Goal: Connect with others: Connect with others

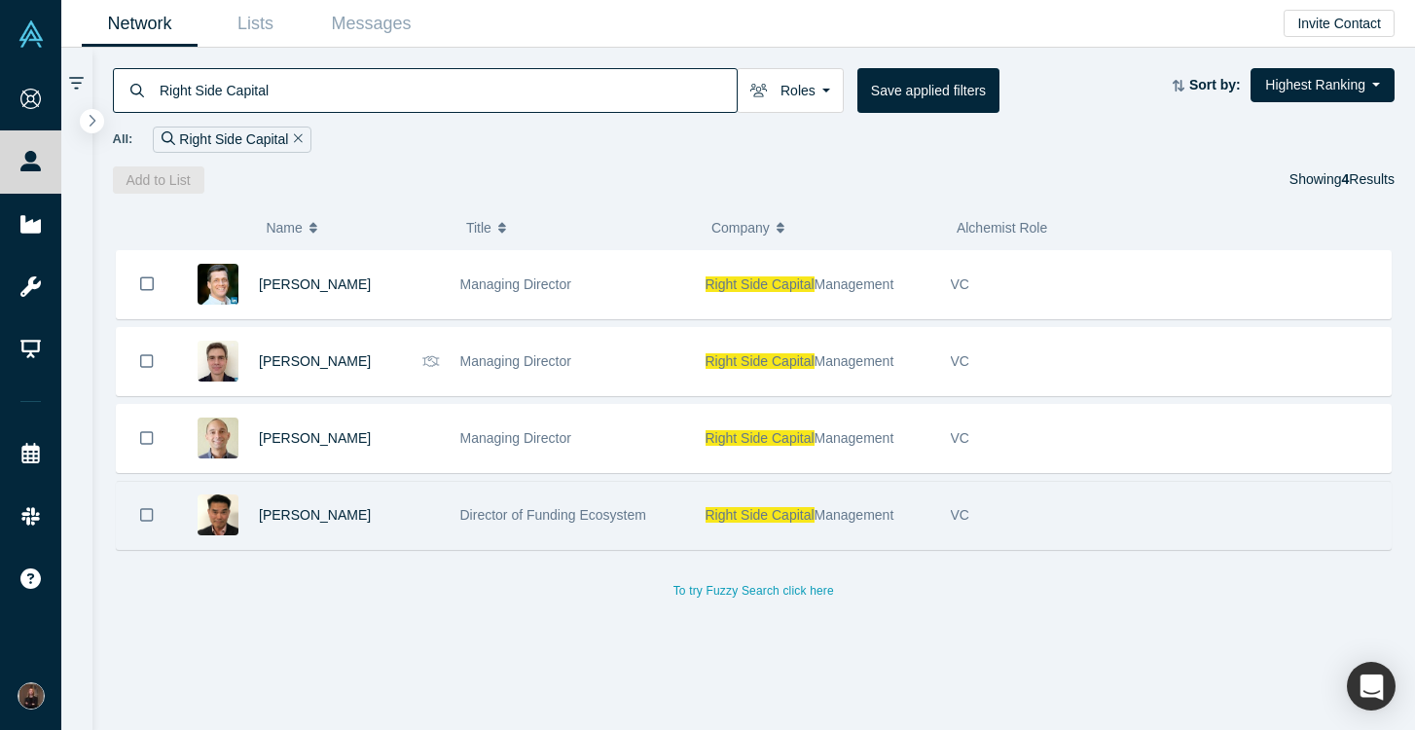
click at [764, 513] on span "Right Side Capital" at bounding box center [759, 515] width 109 height 16
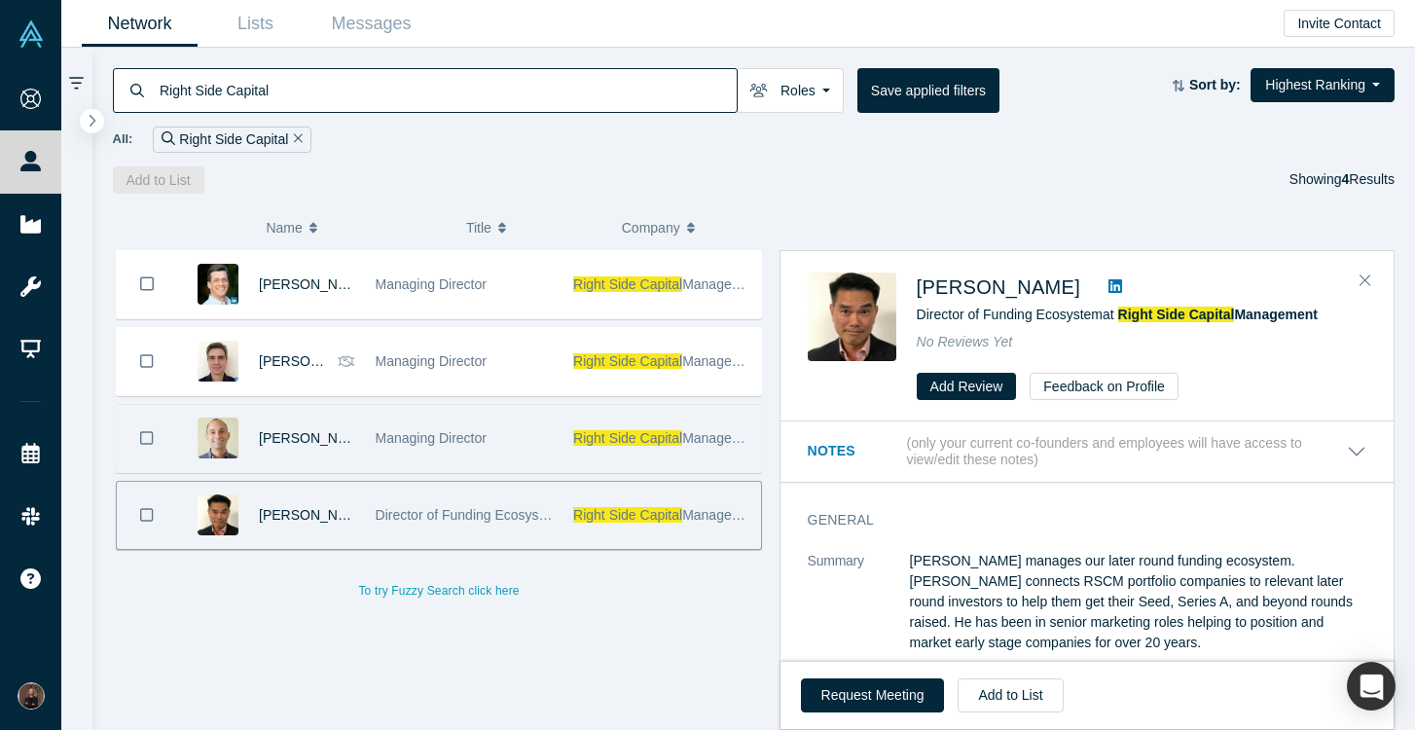
click at [471, 439] on span "Managing Director" at bounding box center [431, 438] width 111 height 16
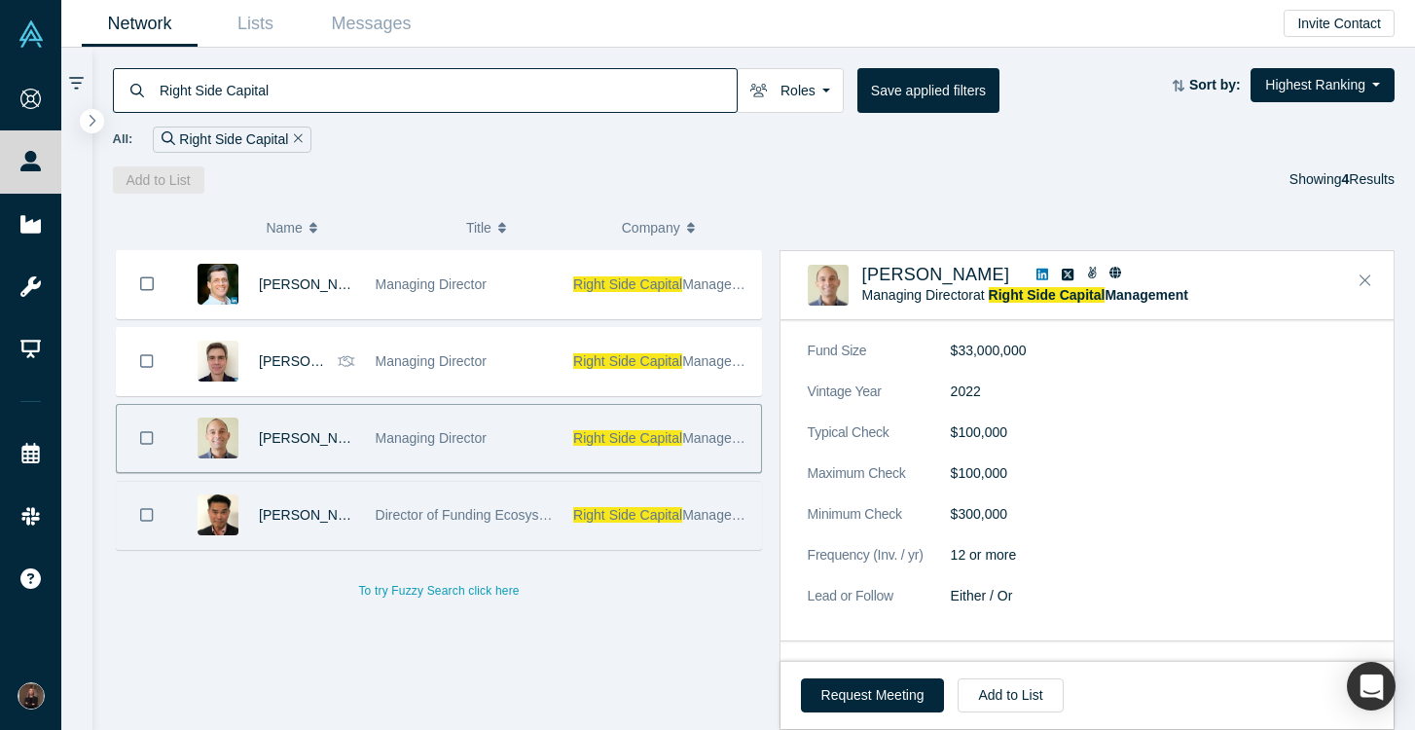
scroll to position [1046, 0]
click at [867, 693] on button "Request Meeting" at bounding box center [873, 695] width 144 height 34
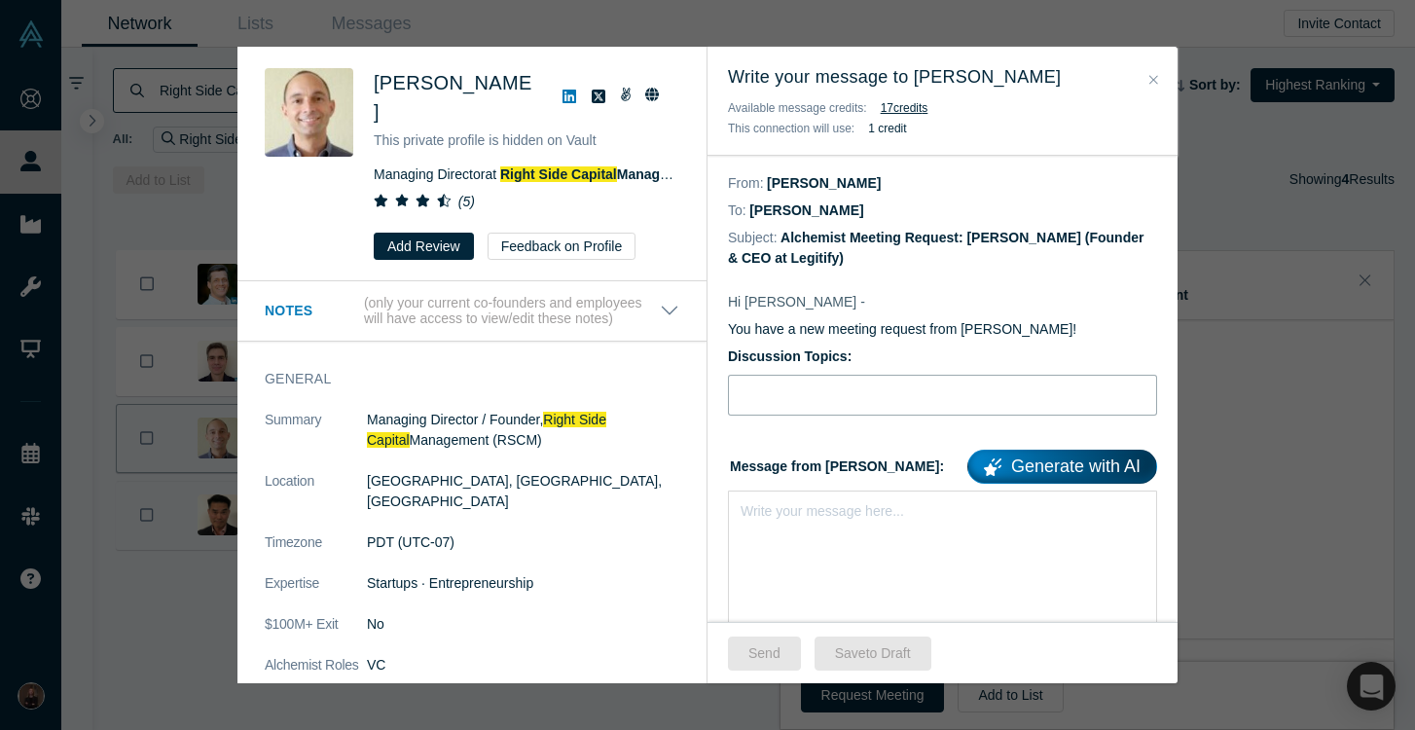
click at [798, 399] on input "Discussion Topics:" at bounding box center [942, 395] width 429 height 41
type input "N"
type input "g"
type input "s"
type input "g"
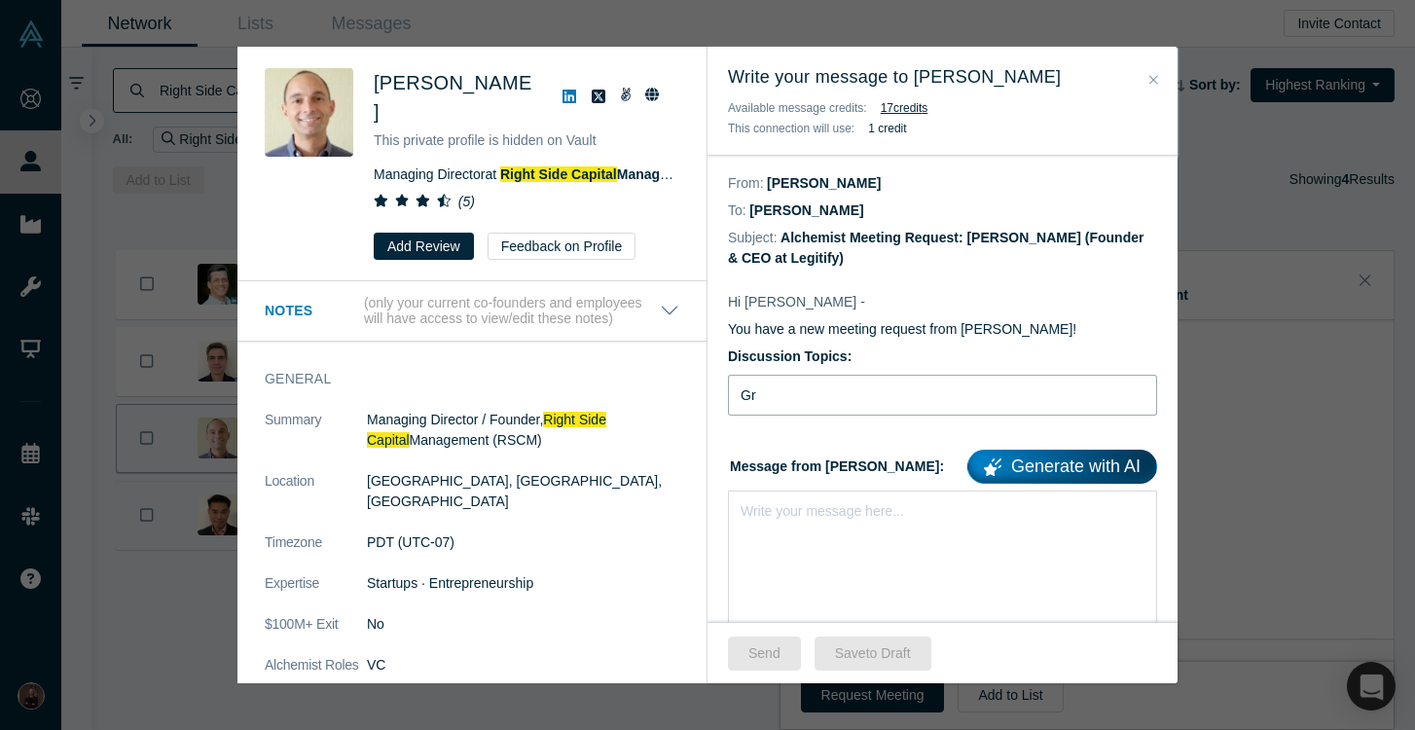
type input "G"
type input "Legitify New Investment Rd"
click at [797, 541] on div "Write your message here..." at bounding box center [942, 558] width 429 height 136
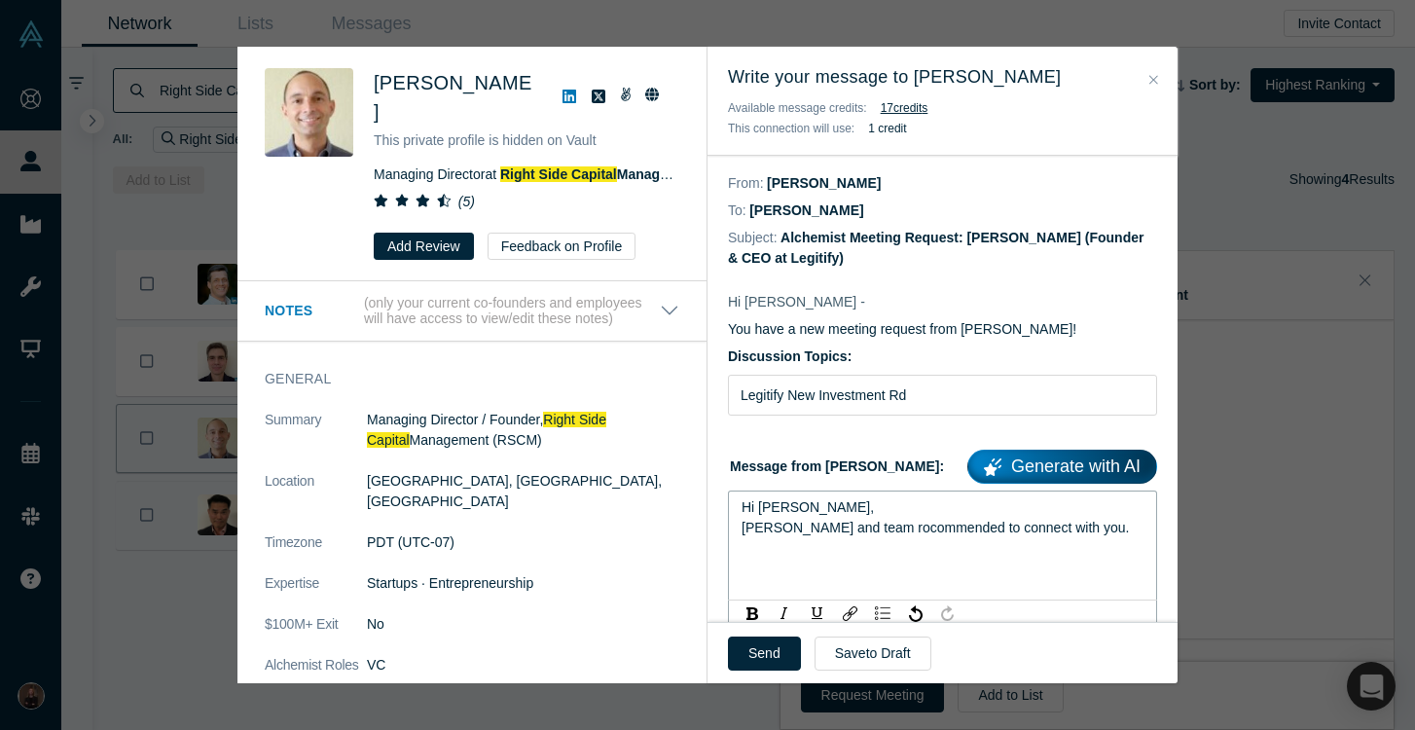
click at [871, 530] on span "[PERSON_NAME] and team rocommended to connect with you." at bounding box center [934, 528] width 387 height 16
click at [785, 569] on div "Hi [PERSON_NAME], [PERSON_NAME] and team recommended to connect with you." at bounding box center [942, 545] width 429 height 110
click at [1051, 524] on div "[PERSON_NAME] and team recommended to connect with you." at bounding box center [942, 528] width 403 height 20
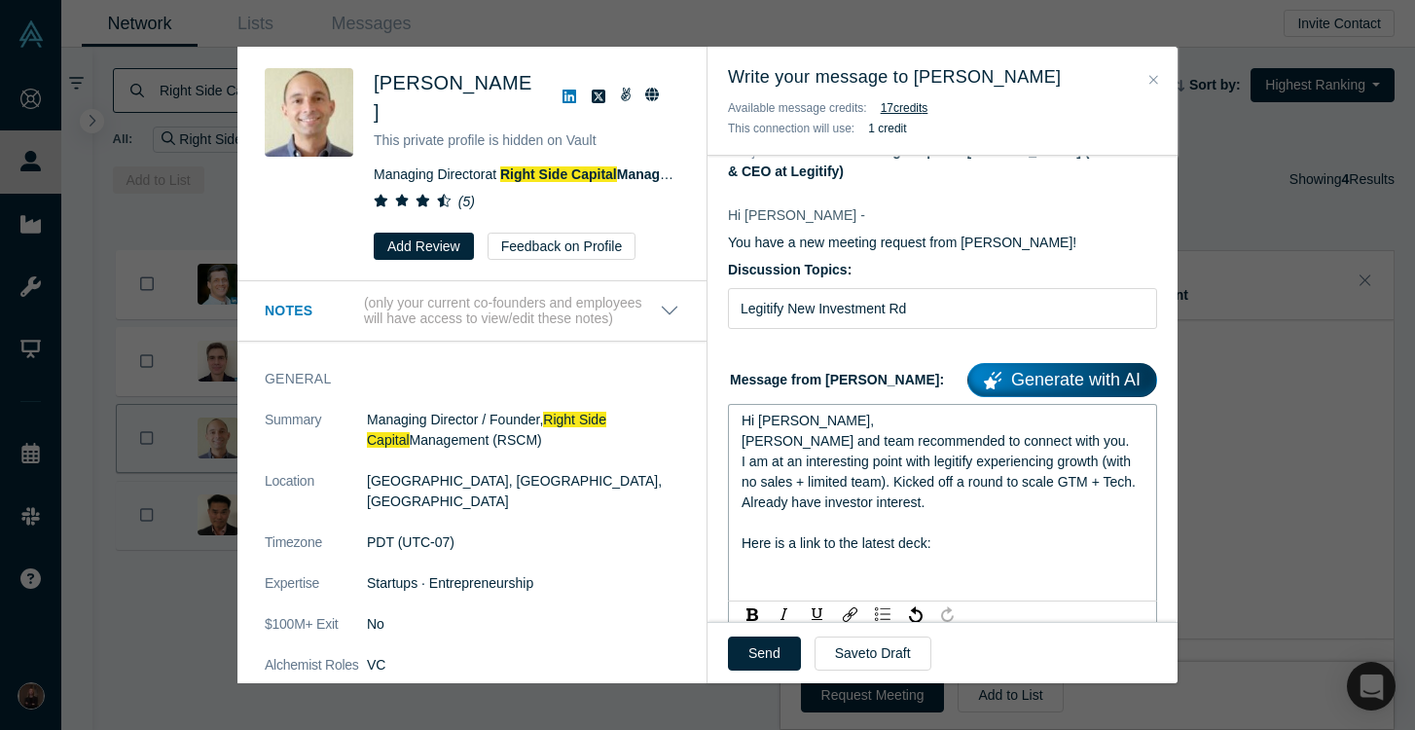
scroll to position [90, 0]
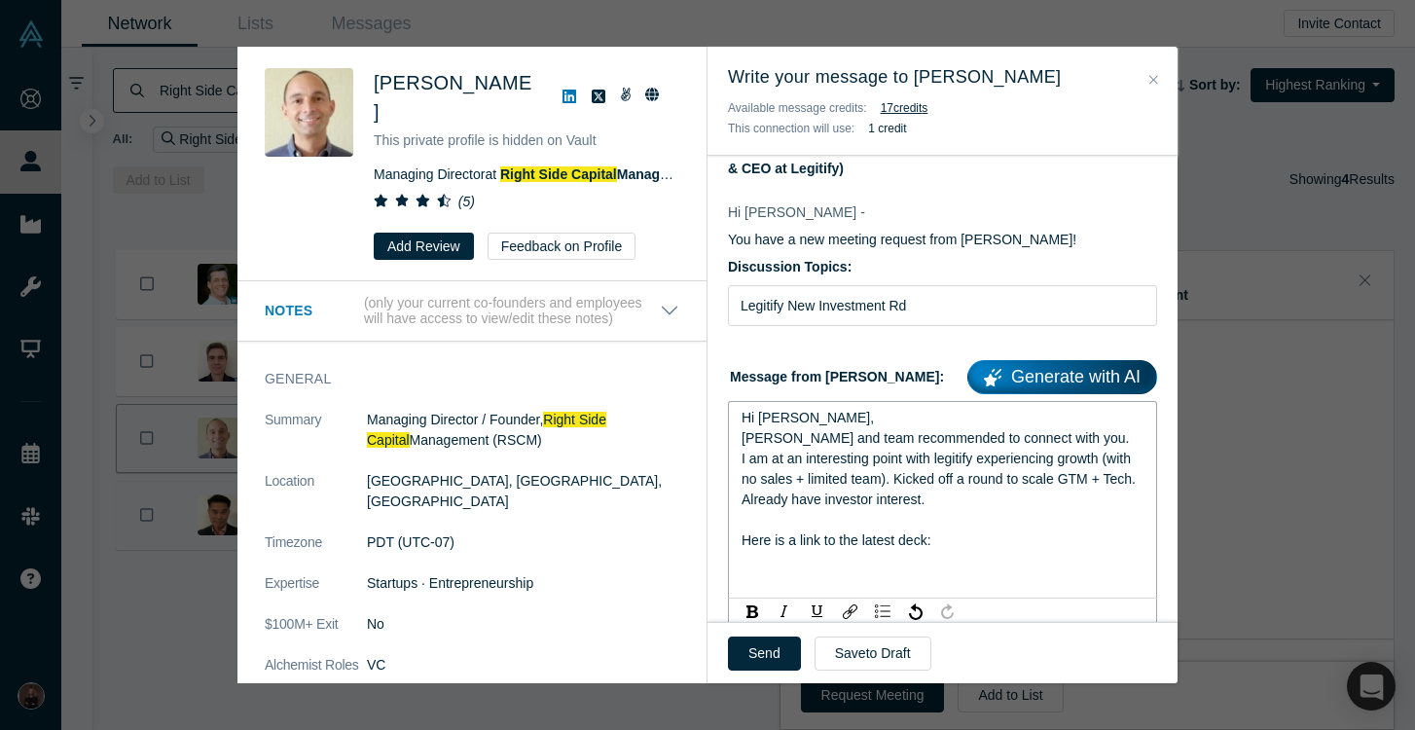
click at [760, 554] on div "rdw-editor" at bounding box center [942, 561] width 403 height 20
drag, startPoint x: 1013, startPoint y: 552, endPoint x: 729, endPoint y: 560, distance: 284.3
click at [729, 560] on div "Hi [PERSON_NAME], [PERSON_NAME] and team recommended to connect with you. I am …" at bounding box center [942, 489] width 429 height 177
click at [761, 553] on div "rdw-editor" at bounding box center [942, 561] width 403 height 20
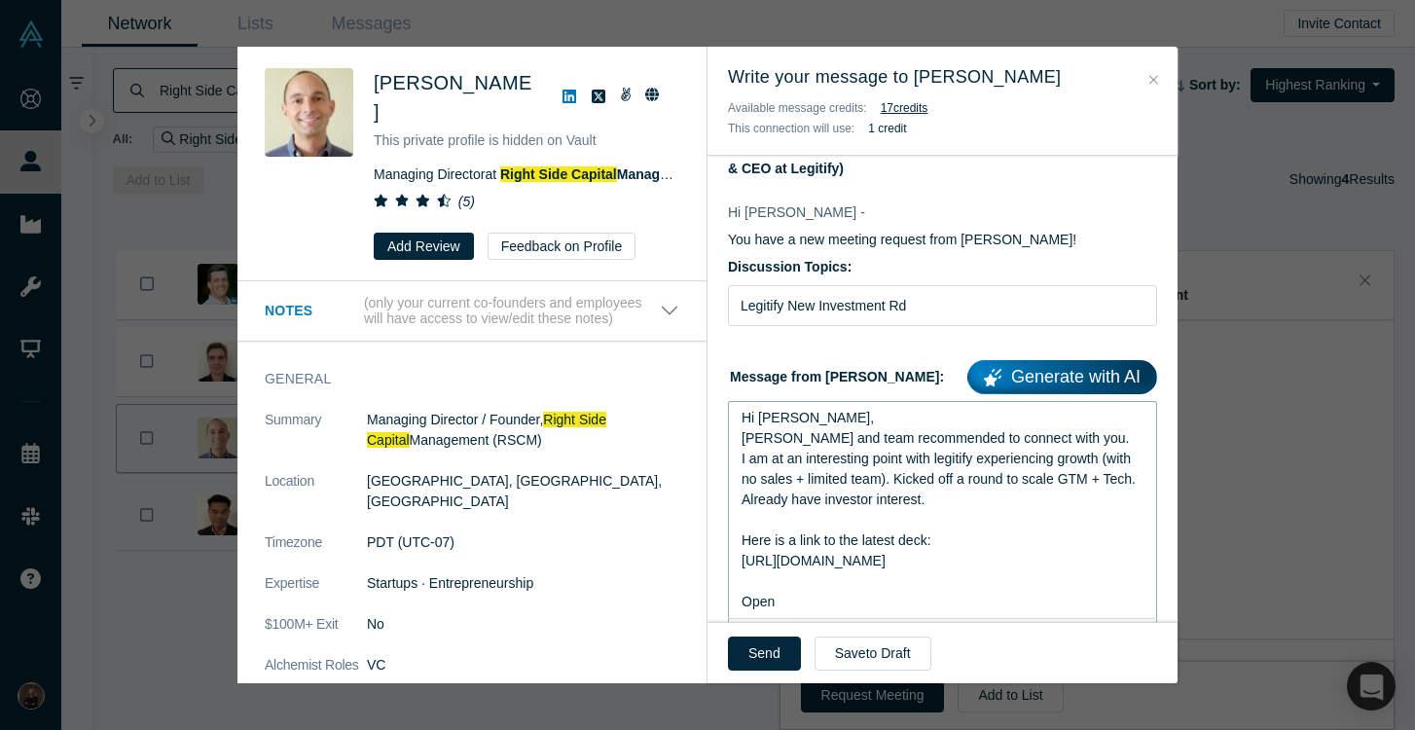
click at [935, 507] on div "Already have investor interest." at bounding box center [942, 499] width 403 height 20
click at [805, 613] on div "Hi [PERSON_NAME], [PERSON_NAME] and team recommended to connect with you. I am …" at bounding box center [942, 510] width 429 height 218
click at [787, 608] on div "Open" at bounding box center [942, 602] width 403 height 20
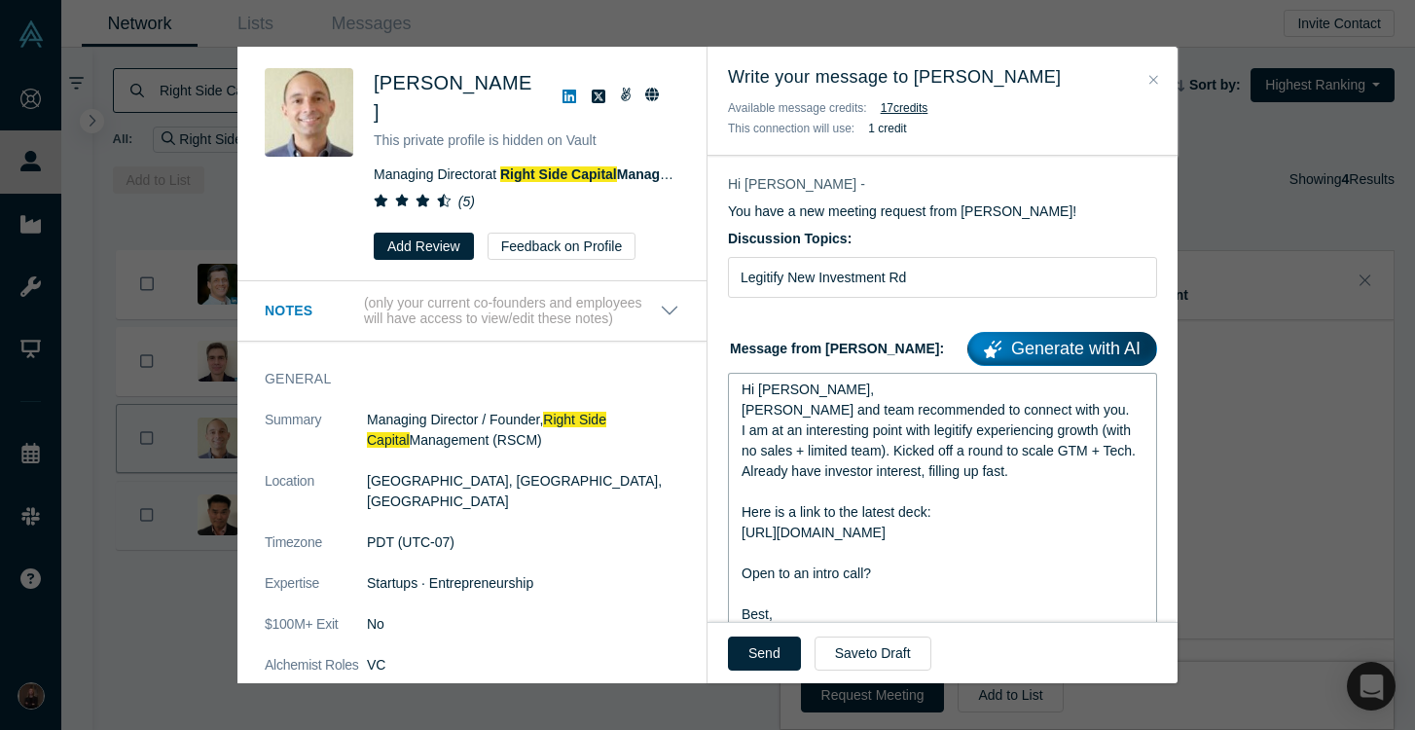
scroll to position [138, 0]
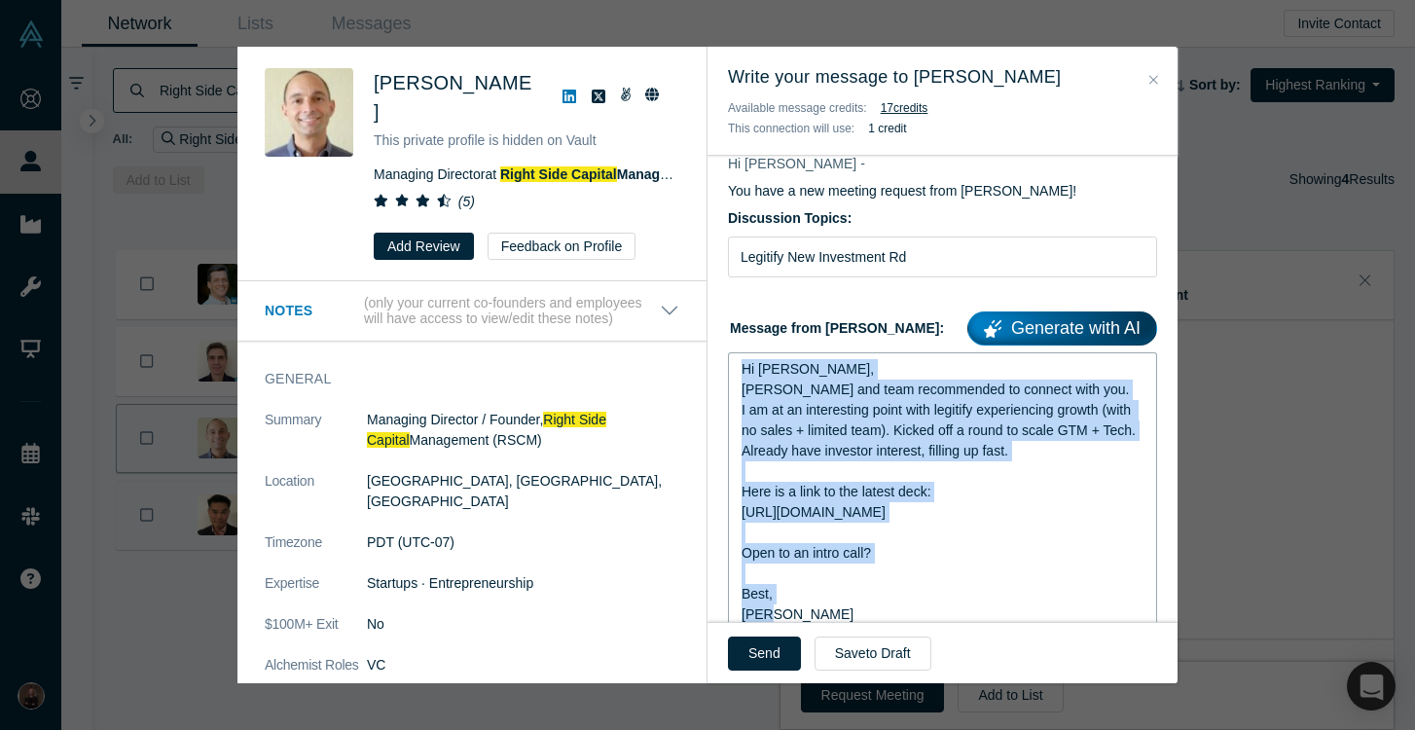
drag, startPoint x: 780, startPoint y: 609, endPoint x: 735, endPoint y: 376, distance: 238.0
click at [735, 376] on div "Hi [PERSON_NAME], [PERSON_NAME] and team recommended to connect with you. I am …" at bounding box center [942, 491] width 429 height 279
copy div "Hi [PERSON_NAME], [PERSON_NAME] and team recommended to connect with you. I am …"
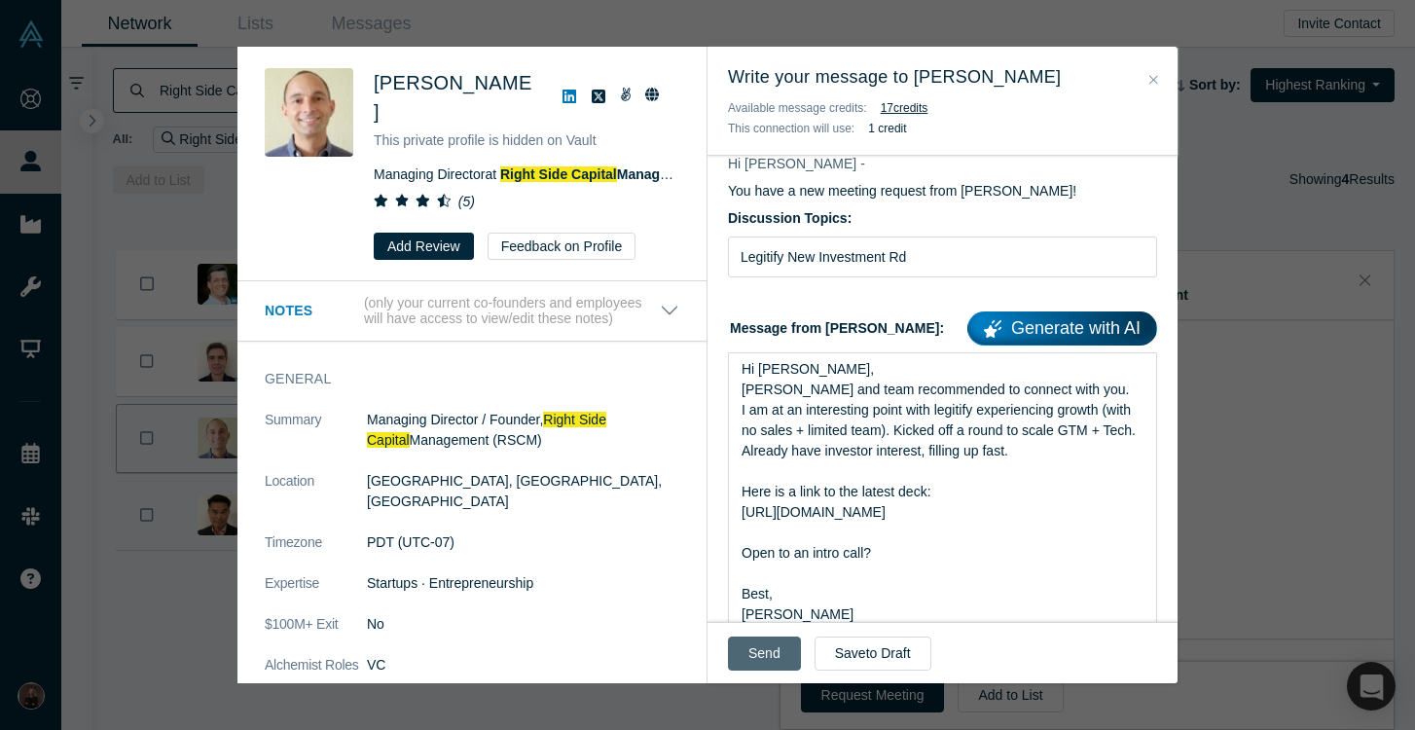
click at [770, 642] on button "Send" at bounding box center [764, 653] width 73 height 34
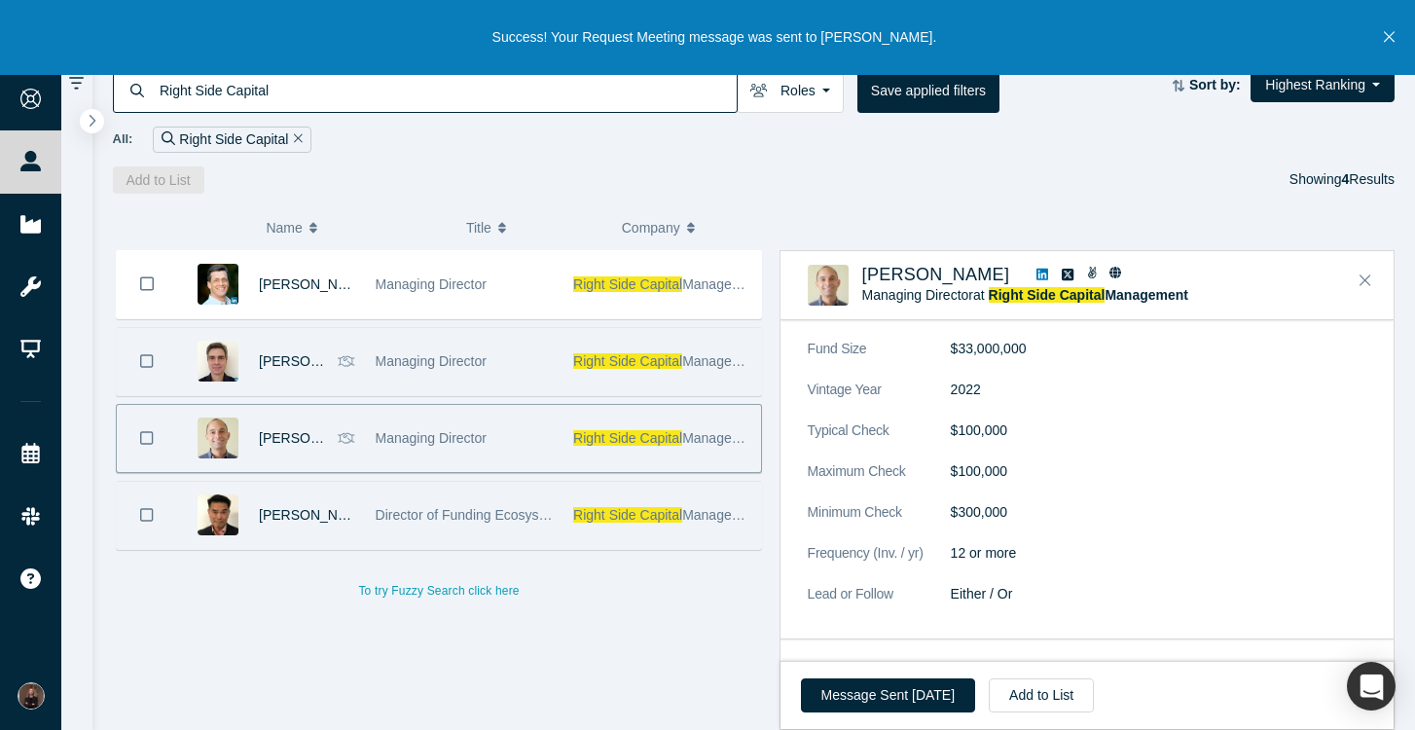
click at [511, 362] on div "Managing Director" at bounding box center [465, 361] width 178 height 67
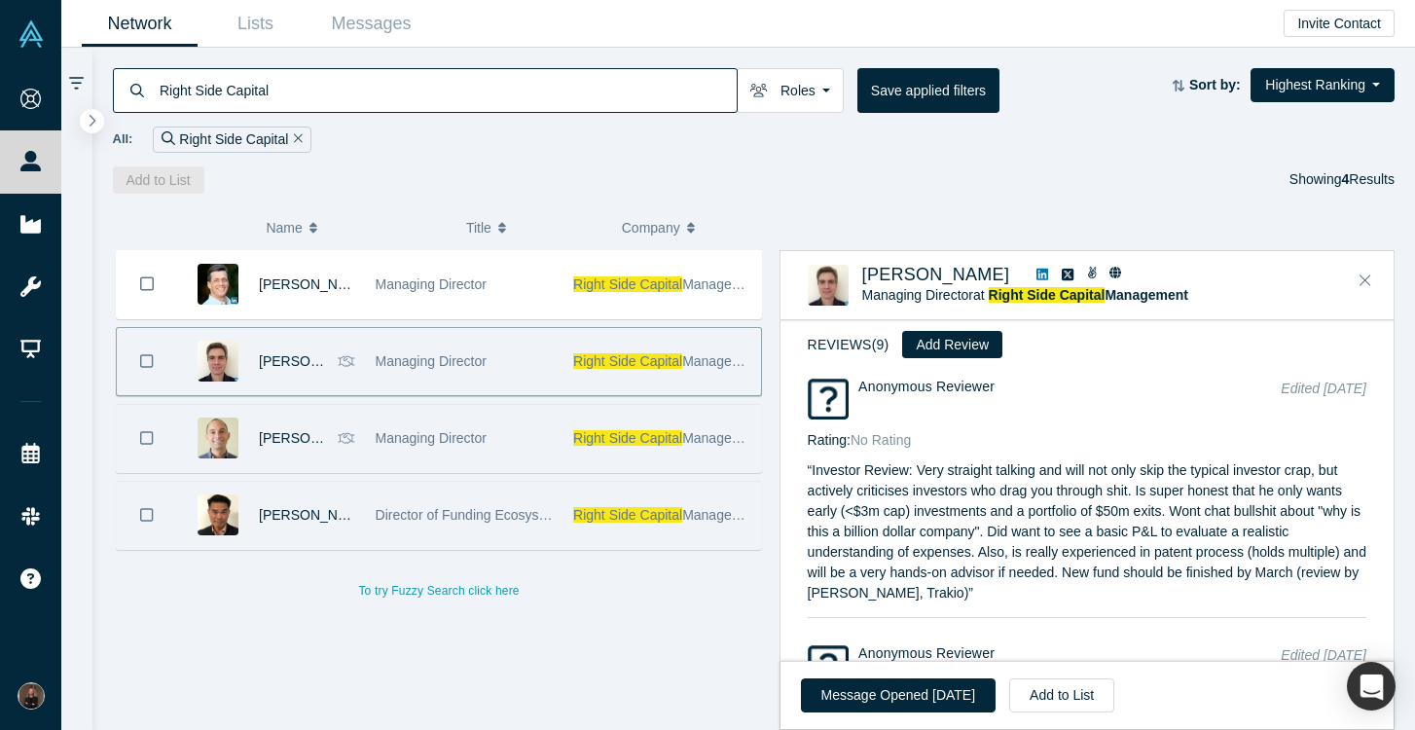
scroll to position [1306, 0]
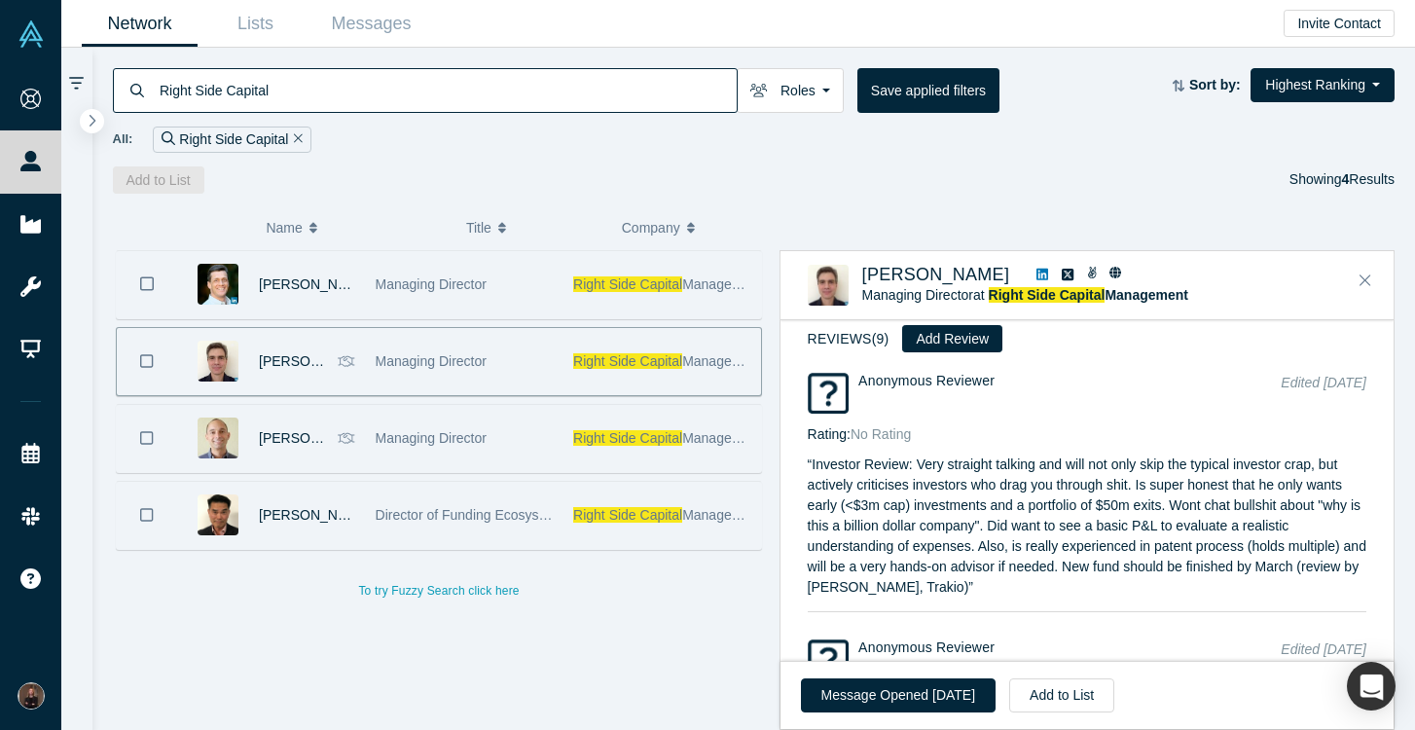
click at [500, 299] on div "Managing Director" at bounding box center [465, 284] width 178 height 67
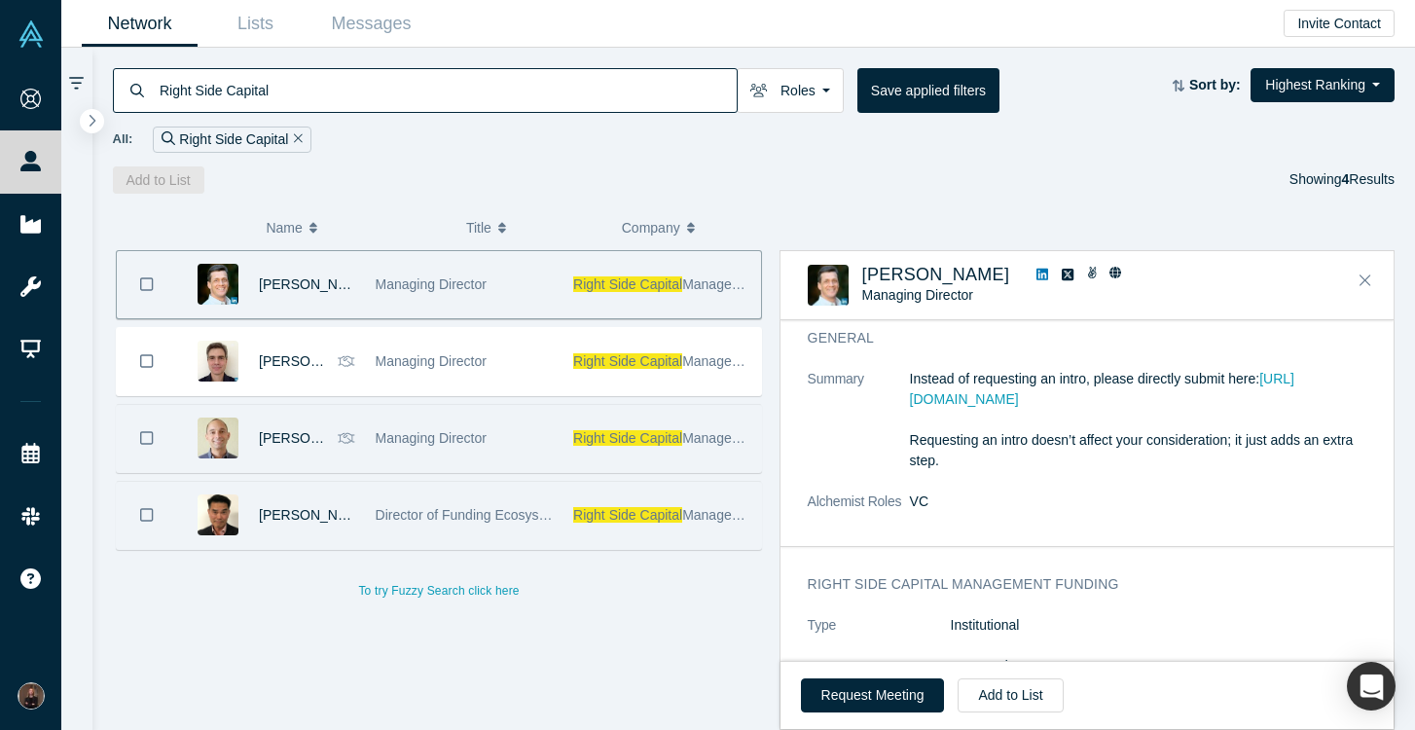
scroll to position [82, 0]
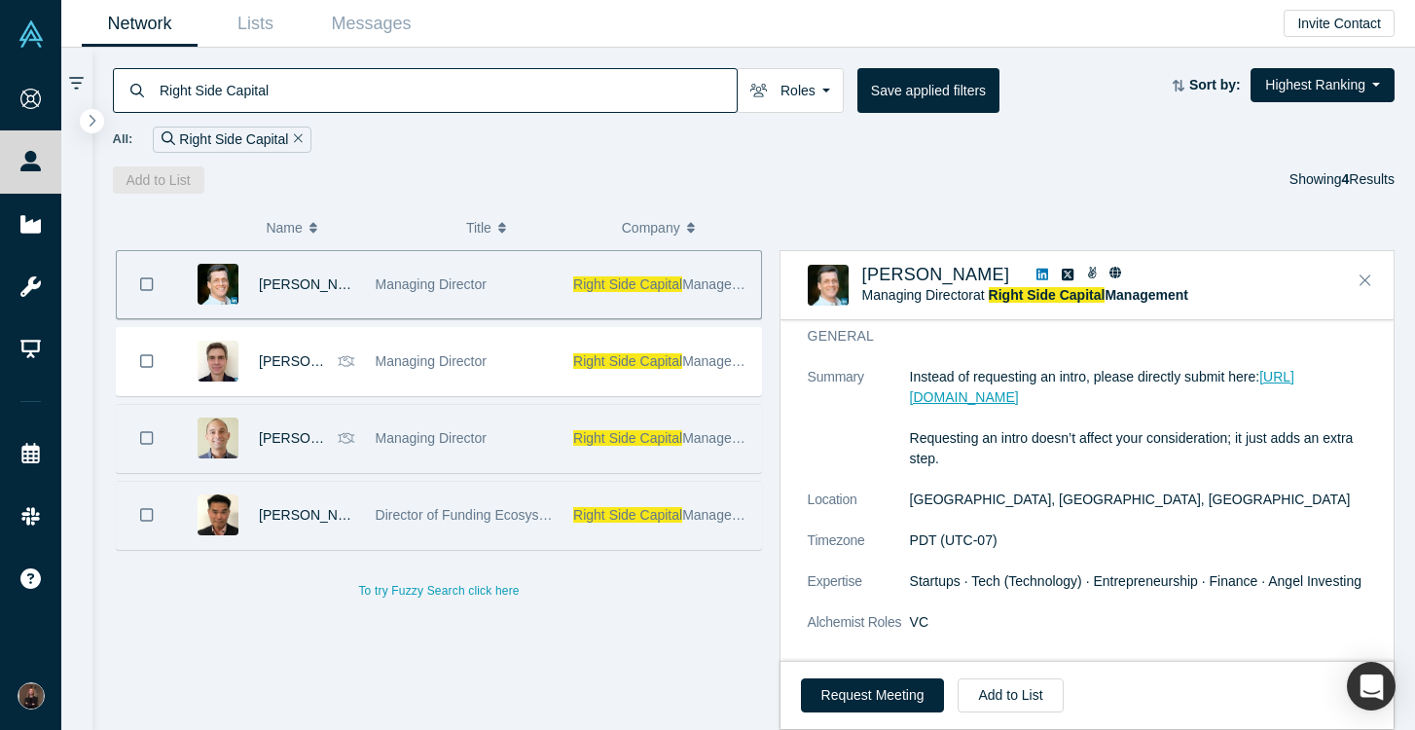
click at [1047, 401] on link "[URL][DOMAIN_NAME]" at bounding box center [1102, 387] width 384 height 36
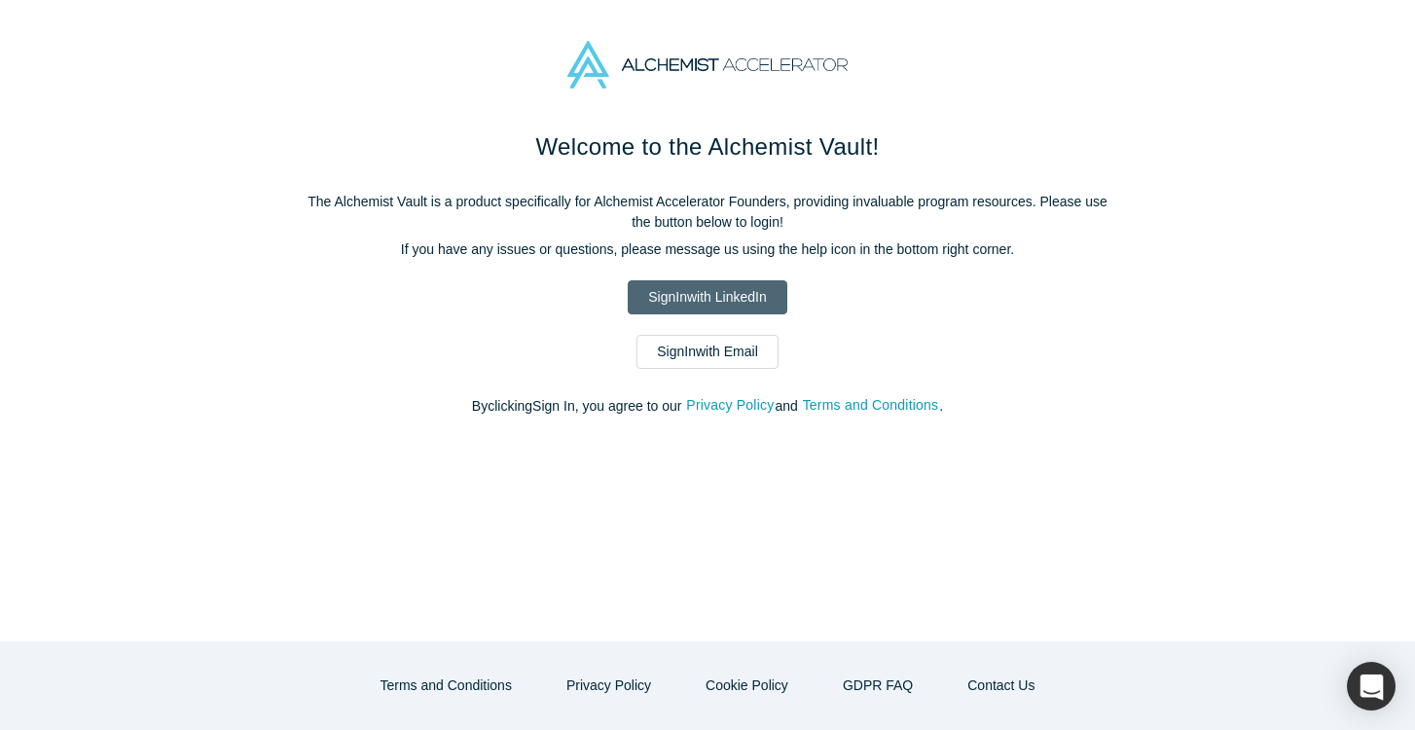
click at [707, 289] on link "Sign In with LinkedIn" at bounding box center [707, 297] width 159 height 34
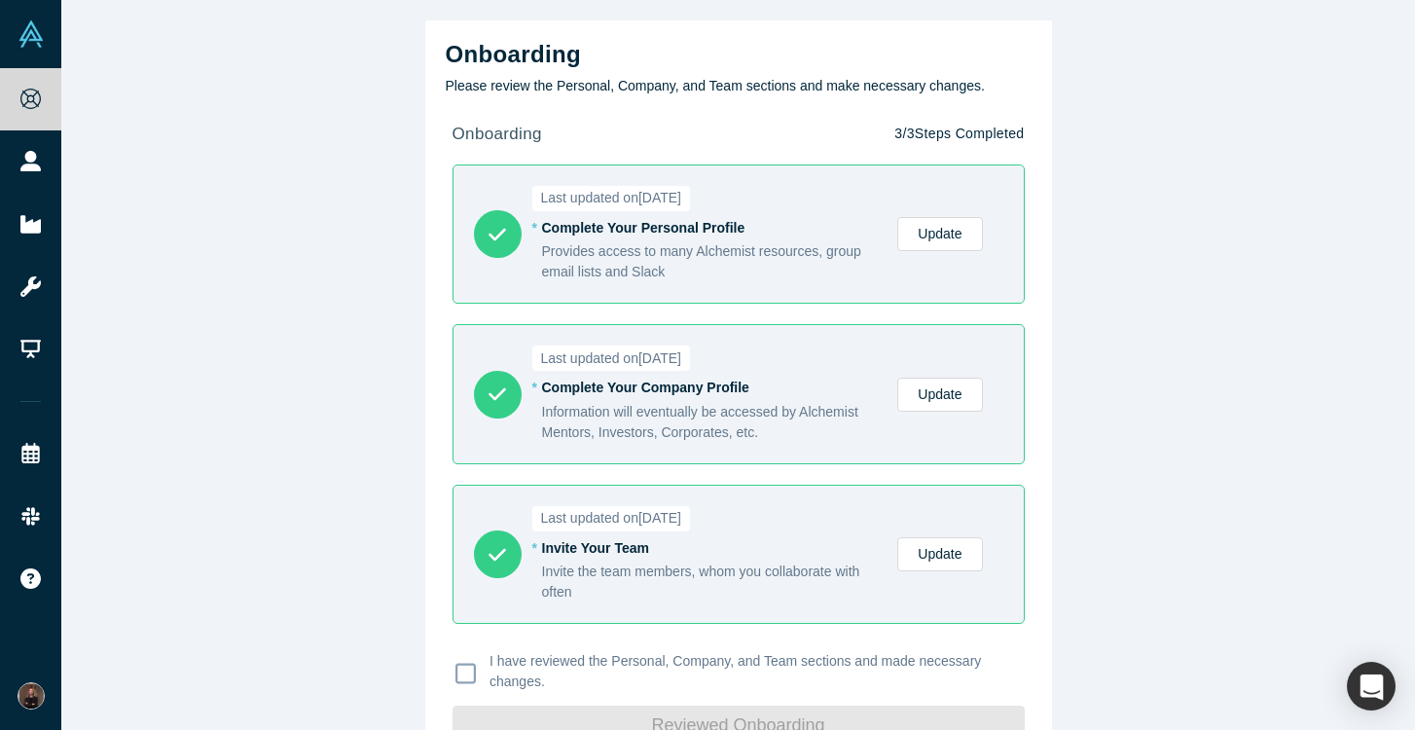
scroll to position [56, 0]
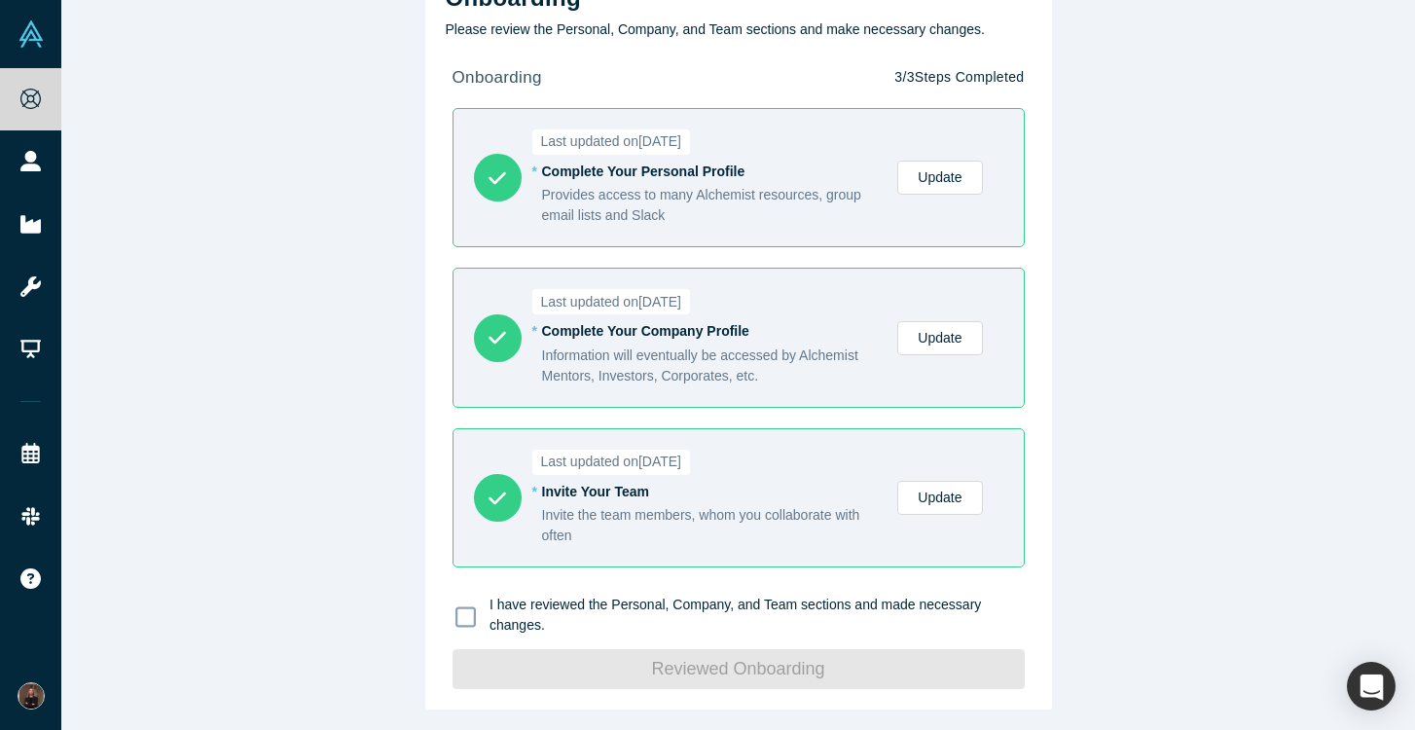
click at [470, 606] on icon at bounding box center [465, 616] width 20 height 20
click at [0, 0] on input "I have reviewed the Personal, Company, and Team sections and made necessary cha…" at bounding box center [0, 0] width 0 height 0
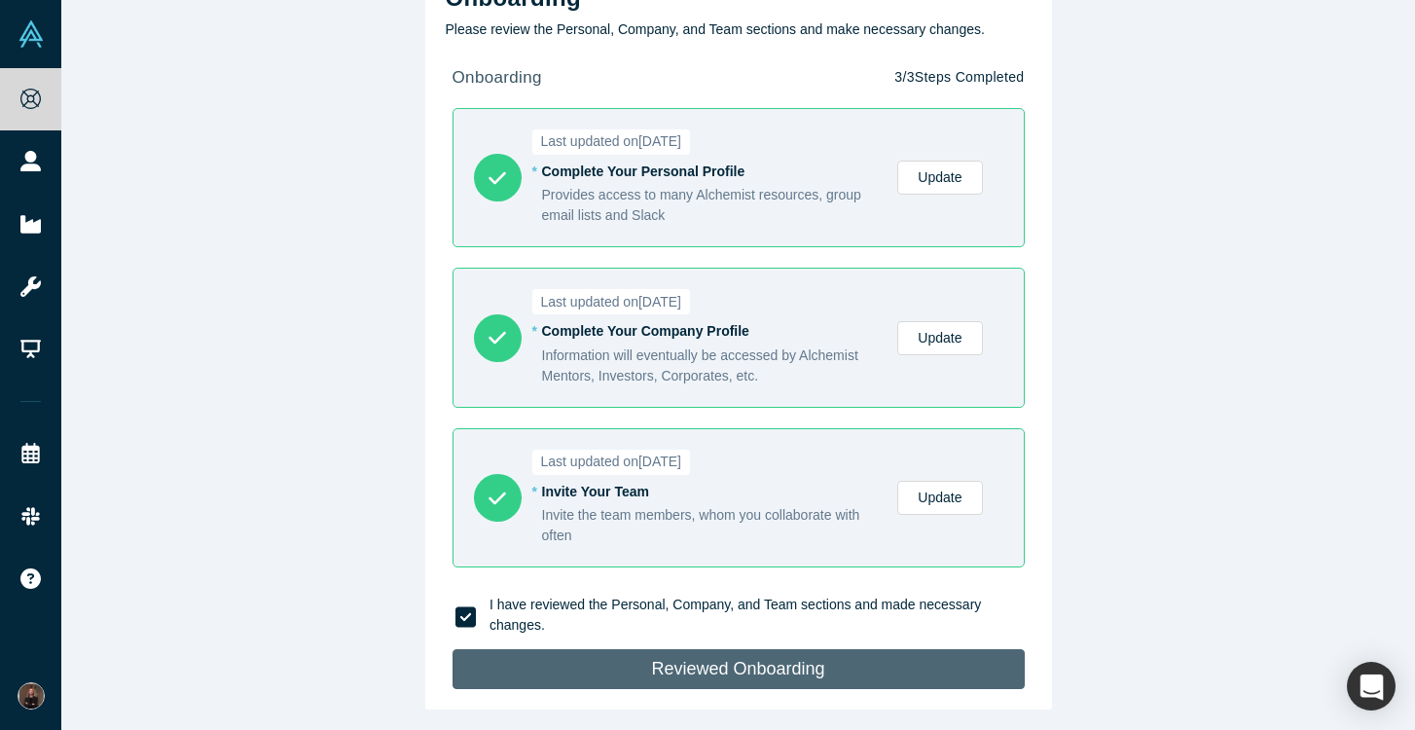
click at [726, 676] on button "Reviewed Onboarding" at bounding box center [738, 669] width 572 height 40
